Goal: Task Accomplishment & Management: Complete application form

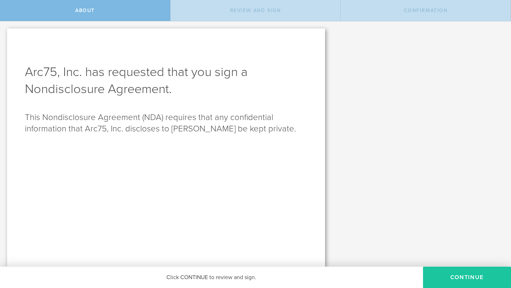
click at [490, 277] on button "Continue" at bounding box center [467, 276] width 88 height 21
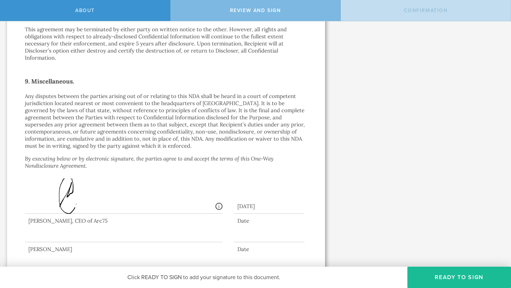
scroll to position [598, 0]
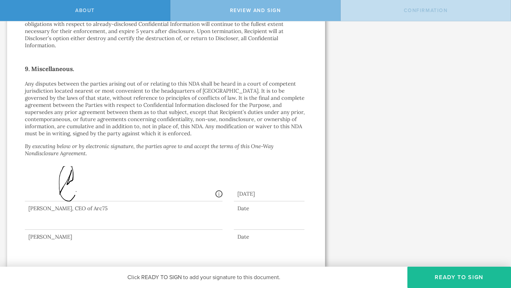
click at [196, 215] on div at bounding box center [124, 215] width 198 height 28
click at [429, 276] on button "Ready to Sign" at bounding box center [459, 276] width 104 height 21
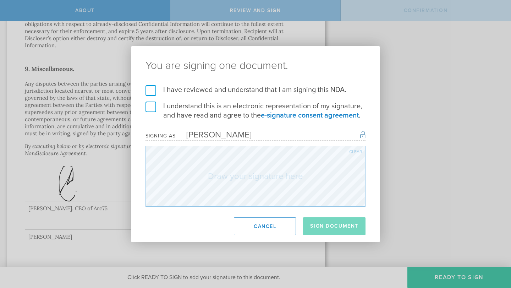
click at [150, 88] on label "I have reviewed and understand that I am signing this NDA." at bounding box center [255, 89] width 220 height 9
click at [0, 0] on input "I have reviewed and understand that I am signing this NDA." at bounding box center [0, 0] width 0 height 0
click at [154, 106] on label "I understand this is an electronic representation of my signature, and have rea…" at bounding box center [255, 110] width 220 height 18
click at [0, 0] on input "I understand this is an electronic representation of my signature, and have rea…" at bounding box center [0, 0] width 0 height 0
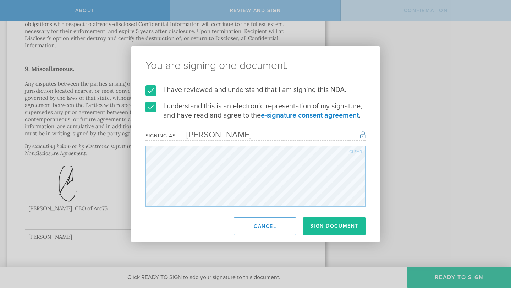
click at [352, 151] on div "Clear" at bounding box center [355, 151] width 13 height 4
click at [352, 152] on div "Clear" at bounding box center [355, 151] width 13 height 4
click at [359, 151] on div "Clear" at bounding box center [355, 151] width 13 height 4
click at [358, 152] on div "Clear" at bounding box center [355, 151] width 13 height 4
click at [332, 230] on button "Sign Document" at bounding box center [334, 226] width 62 height 18
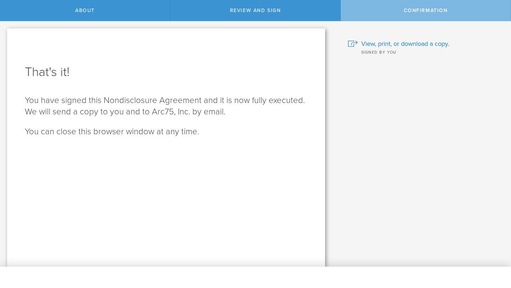
scroll to position [0, 0]
click at [400, 45] on span "View, print, or download a copy." at bounding box center [405, 43] width 88 height 9
